Goal: Find specific page/section: Locate a particular part of the current website

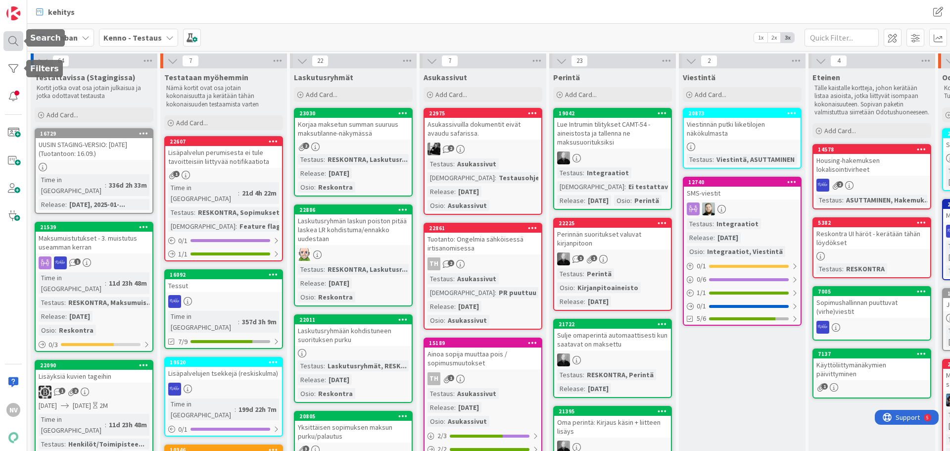
click at [15, 41] on div at bounding box center [13, 41] width 20 height 20
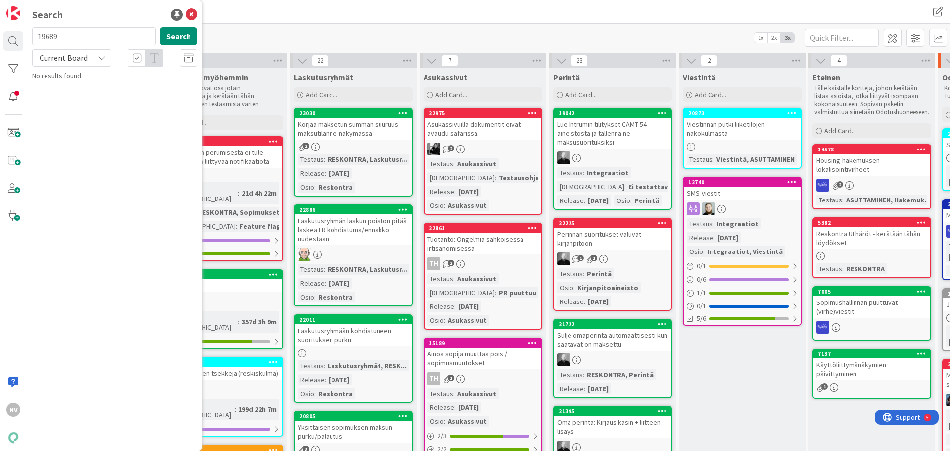
type input "19689"
click at [95, 57] on div "Current Board" at bounding box center [71, 58] width 79 height 18
click at [95, 97] on span "All Boards" at bounding box center [89, 99] width 103 height 15
click at [101, 87] on span "Umpeutunut hakemus: mahdollistetaan muokkaaminen" at bounding box center [115, 92] width 138 height 19
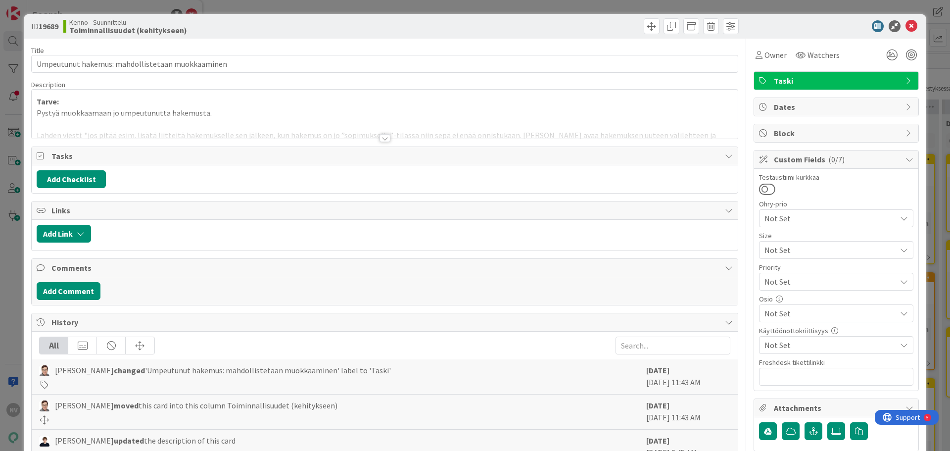
click at [381, 137] on div at bounding box center [384, 138] width 11 height 8
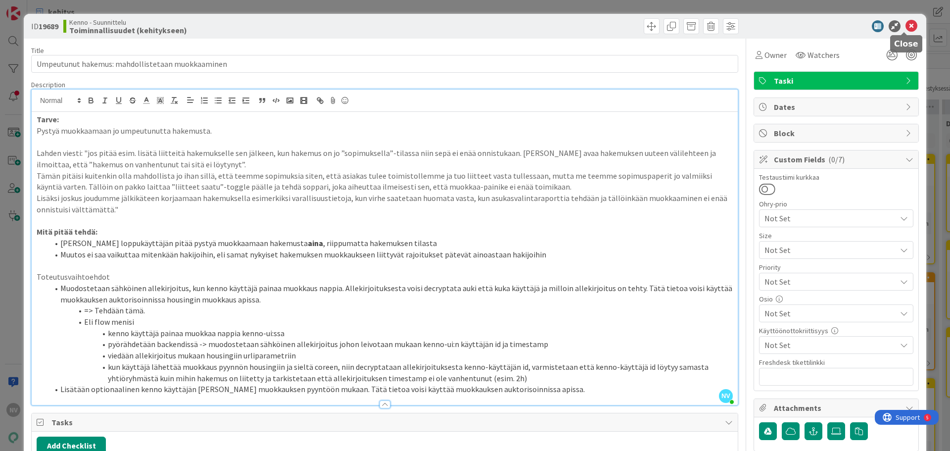
drag, startPoint x: 907, startPoint y: 26, endPoint x: 881, endPoint y: 36, distance: 27.1
click at [906, 26] on icon at bounding box center [911, 26] width 12 height 12
